Goal: Check status: Check status

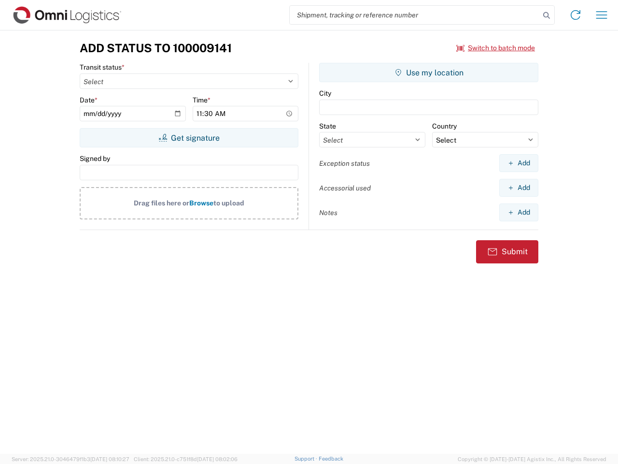
click at [415, 15] on input "search" at bounding box center [415, 15] width 250 height 18
click at [547, 15] on icon at bounding box center [547, 16] width 14 height 14
click at [576, 15] on icon at bounding box center [575, 14] width 15 height 15
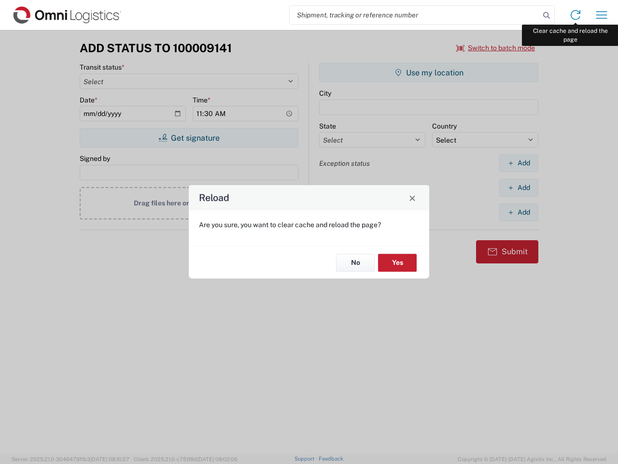
click at [602, 15] on div "Reload Are you sure, you want to clear cache and reload the page? No Yes" at bounding box center [309, 232] width 618 height 464
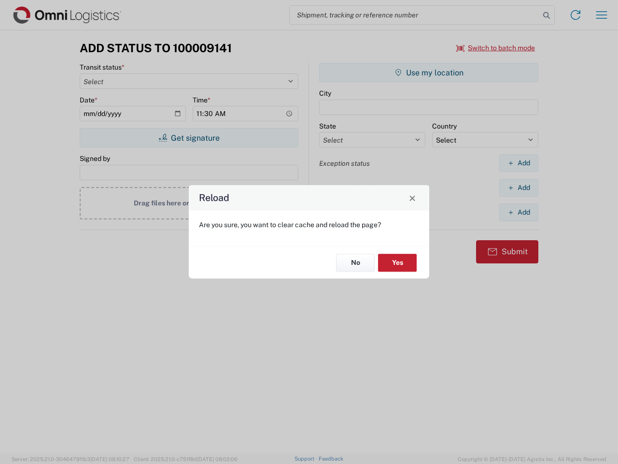
click at [496, 48] on div "Reload Are you sure, you want to clear cache and reload the page? No Yes" at bounding box center [309, 232] width 618 height 464
click at [189, 138] on div "Reload Are you sure, you want to clear cache and reload the page? No Yes" at bounding box center [309, 232] width 618 height 464
click at [429, 72] on div "Reload Are you sure, you want to clear cache and reload the page? No Yes" at bounding box center [309, 232] width 618 height 464
click at [519, 163] on div "Reload Are you sure, you want to clear cache and reload the page? No Yes" at bounding box center [309, 232] width 618 height 464
click at [519, 187] on div "Reload Are you sure, you want to clear cache and reload the page? No Yes" at bounding box center [309, 232] width 618 height 464
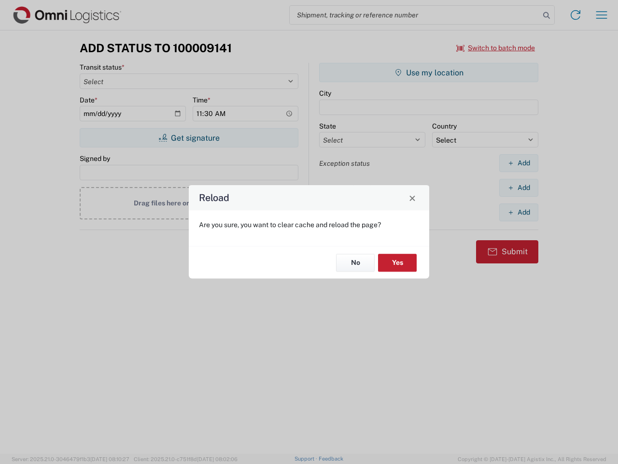
click at [519, 212] on div "Reload Are you sure, you want to clear cache and reload the page? No Yes" at bounding box center [309, 232] width 618 height 464
